Goal: Find specific page/section: Find specific page/section

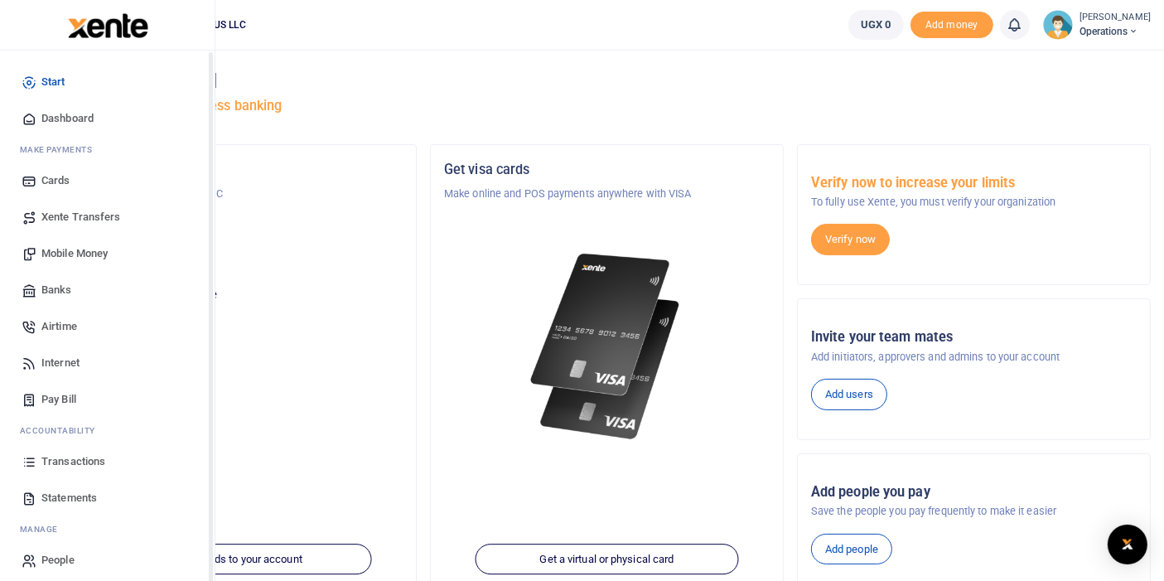
click at [57, 337] on link "Airtime" at bounding box center [107, 326] width 188 height 36
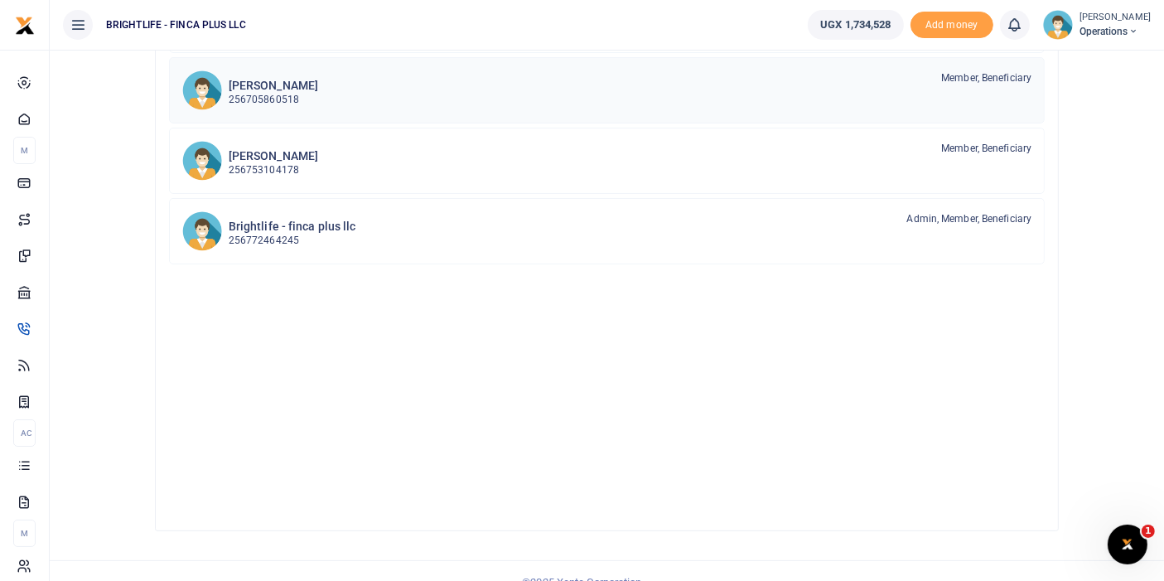
scroll to position [268, 0]
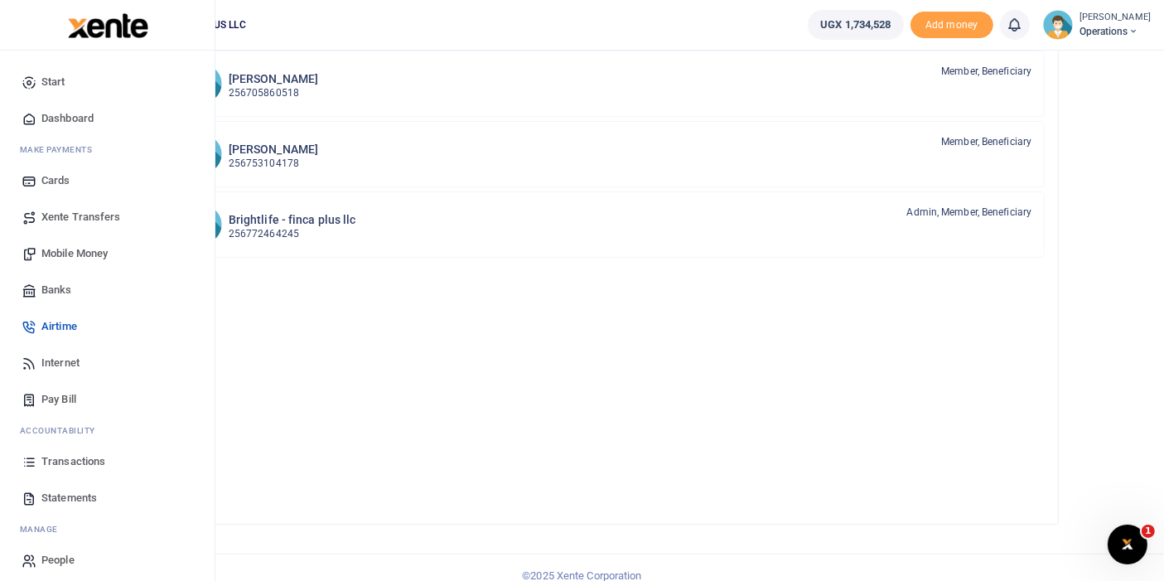
click at [71, 460] on span "Transactions" at bounding box center [73, 461] width 64 height 17
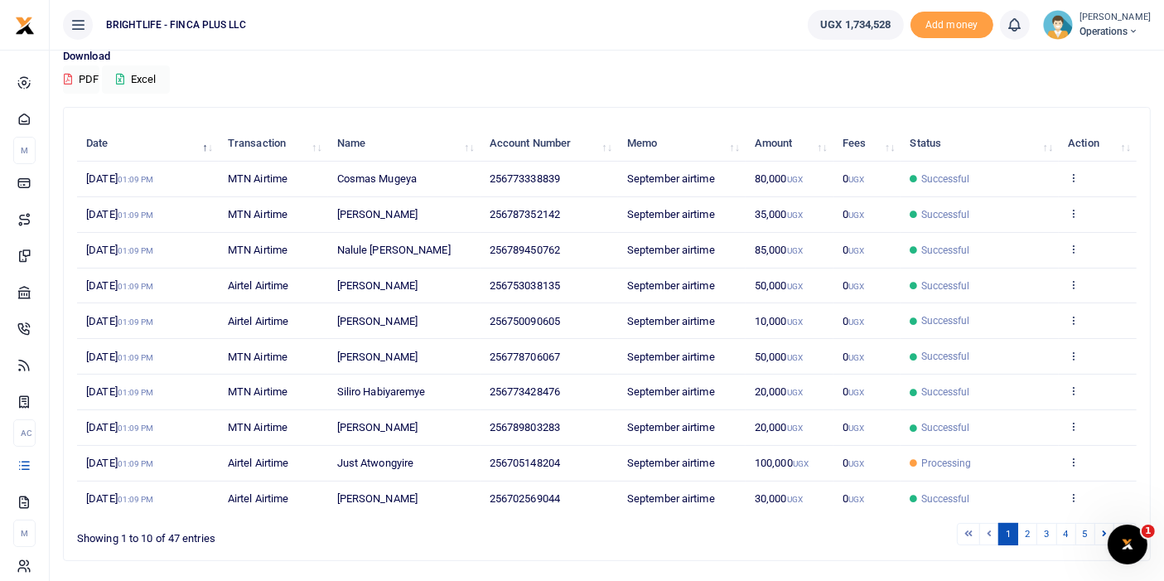
scroll to position [133, 0]
click at [1077, 456] on icon at bounding box center [1073, 461] width 11 height 12
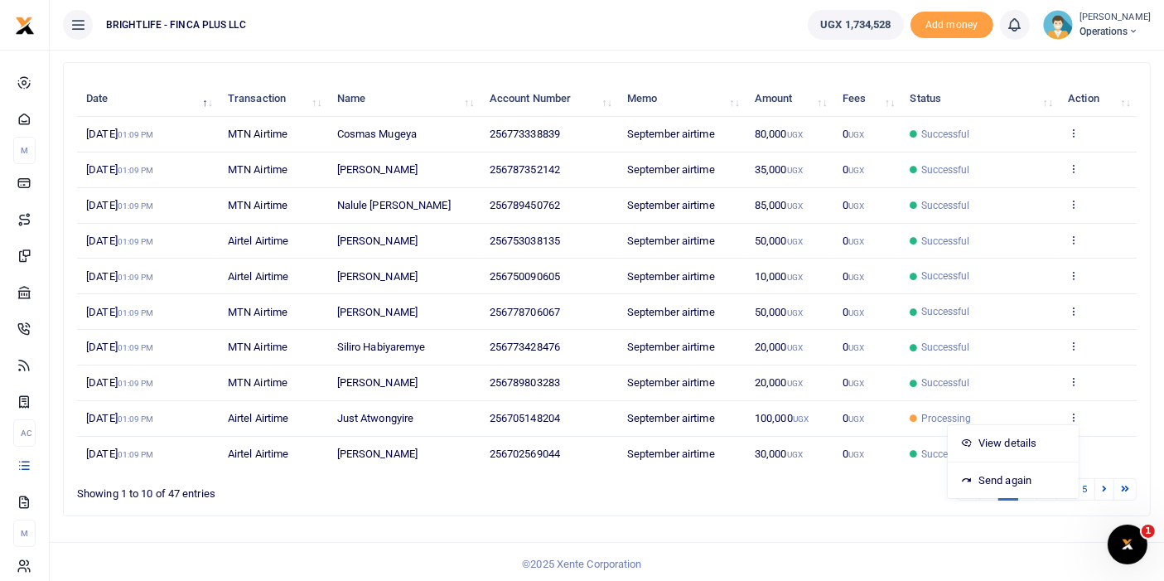
click at [431, 513] on div "Search: Date Transaction Name Account Number Memo Amount Fees Status Action 2nd…" at bounding box center [606, 295] width 1101 height 467
